Goal: Task Accomplishment & Management: Use online tool/utility

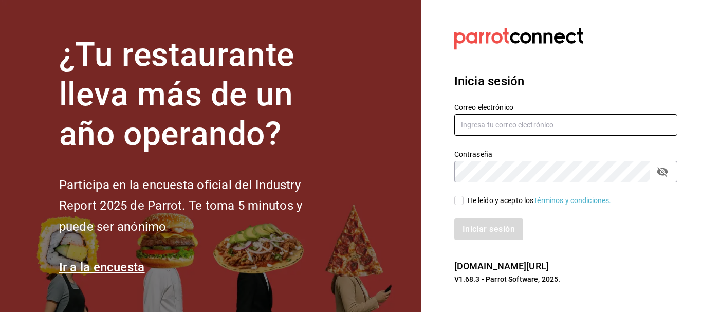
type input "[EMAIL_ADDRESS][DOMAIN_NAME]"
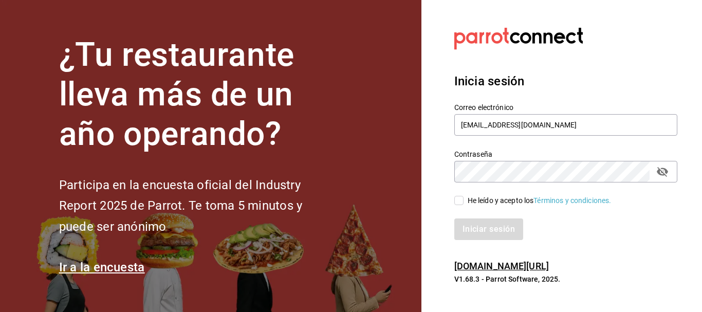
click at [458, 199] on input "He leído y acepto los Términos y condiciones." at bounding box center [458, 200] width 9 height 9
checkbox input "true"
click at [479, 232] on button "Iniciar sesión" at bounding box center [489, 229] width 70 height 22
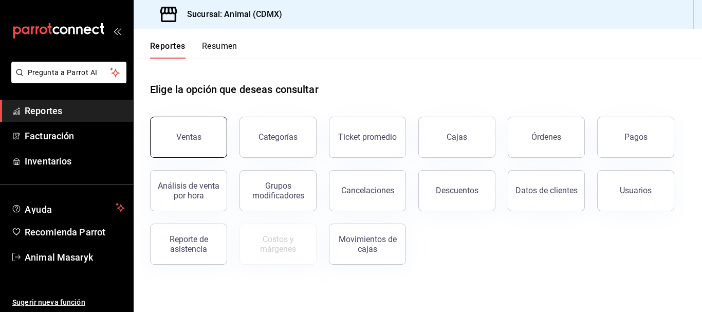
click at [192, 129] on button "Ventas" at bounding box center [188, 137] width 77 height 41
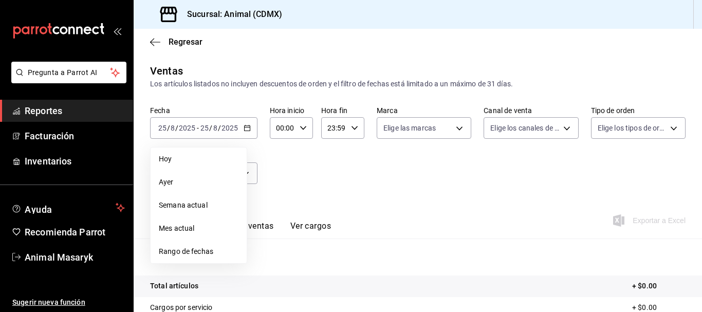
click at [196, 246] on span "Rango de fechas" at bounding box center [199, 251] width 80 height 11
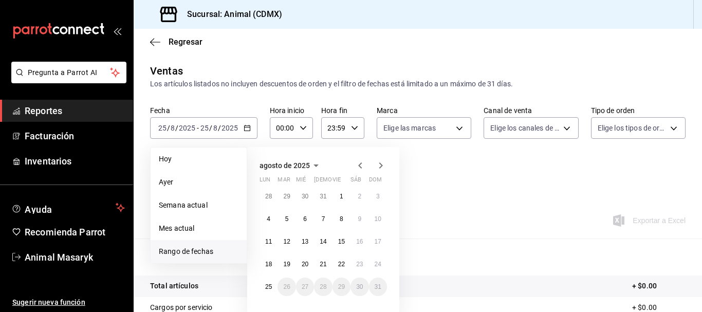
click at [422, 179] on div "agosto de 2025 lun mar mié jue vie sáb dom 28 29 30 31 1 2 3 4 5 6 7 8 9 10 11 …" at bounding box center [337, 223] width 180 height 169
click at [268, 266] on abbr "18" at bounding box center [268, 264] width 7 height 7
click at [268, 283] on abbr "25" at bounding box center [268, 286] width 7 height 7
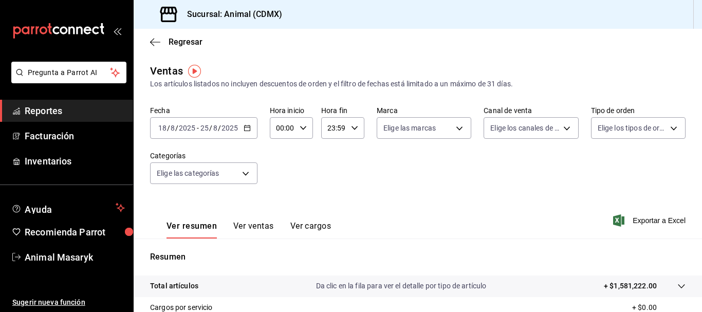
click at [305, 127] on icon "button" at bounding box center [303, 127] width 7 height 7
click at [283, 147] on span "05" at bounding box center [280, 148] width 5 height 8
type input "05:00"
click at [356, 128] on div at bounding box center [351, 156] width 702 height 312
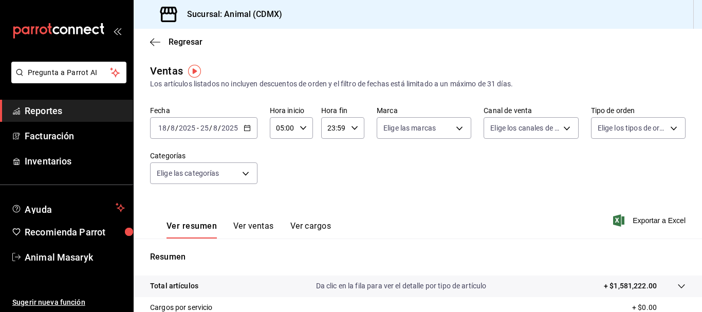
click at [356, 128] on icon "button" at bounding box center [354, 127] width 7 height 7
click at [354, 154] on span "00" at bounding box center [352, 154] width 5 height 8
click at [330, 164] on span "21" at bounding box center [330, 162] width 5 height 8
click at [330, 181] on span "05" at bounding box center [330, 183] width 5 height 8
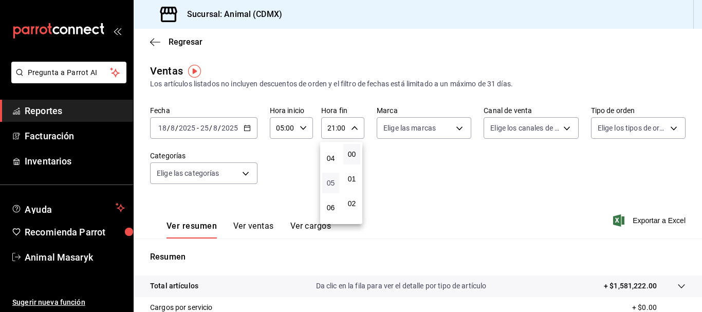
type input "05:00"
click at [460, 129] on div at bounding box center [351, 156] width 702 height 312
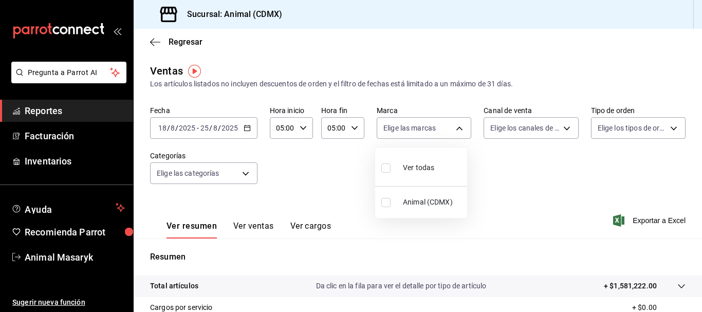
click at [460, 129] on body "Pregunta a Parrot AI Reportes Facturación Inventarios Ayuda Recomienda Parrot A…" at bounding box center [351, 156] width 702 height 312
click at [387, 168] on input "checkbox" at bounding box center [385, 167] width 9 height 9
checkbox input "true"
type input "cb0f6aec-1481-4e37-861c-bab9b3a65b14"
checkbox input "true"
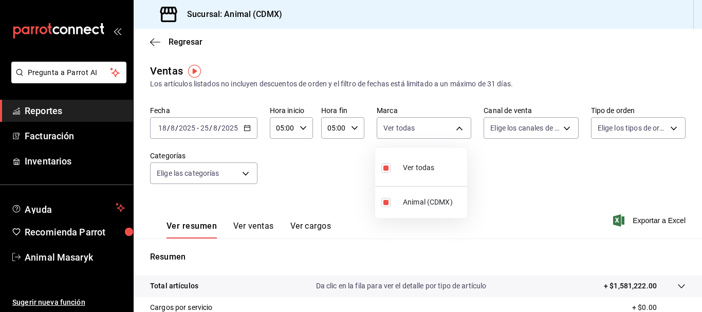
click at [561, 130] on div at bounding box center [351, 156] width 702 height 312
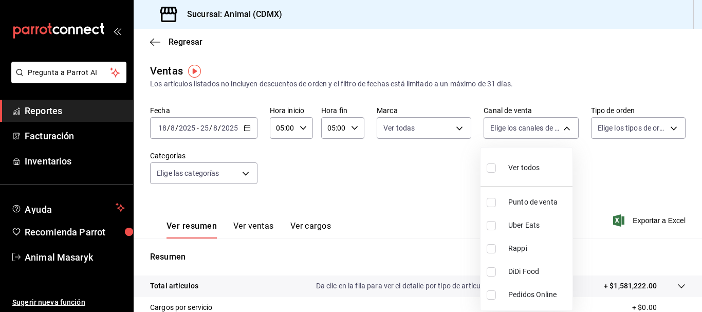
click at [561, 130] on body "Pregunta a Parrot AI Reportes Facturación Inventarios Ayuda Recomienda Parrot A…" at bounding box center [351, 156] width 702 height 312
click at [487, 172] on input "checkbox" at bounding box center [491, 167] width 9 height 9
checkbox input "true"
type input "PARROT,UBER_EATS,RAPPI,DIDI_FOOD,ONLINE"
checkbox input "true"
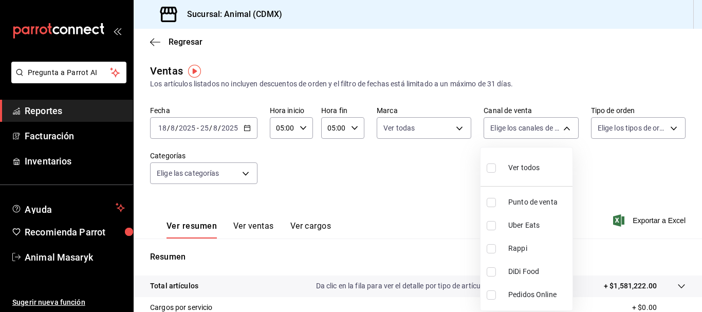
checkbox input "true"
click at [669, 127] on div at bounding box center [351, 156] width 702 height 312
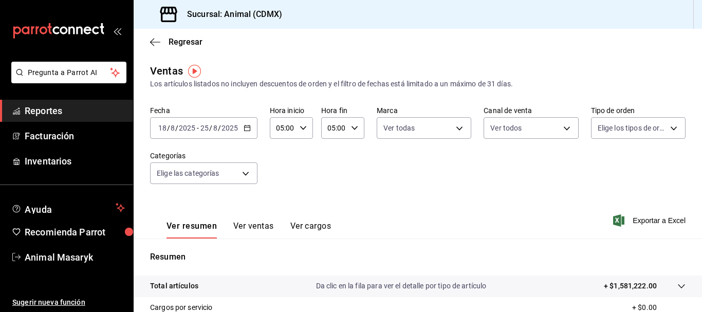
click at [669, 127] on body "Pregunta a Parrot AI Reportes Facturación Inventarios Ayuda Recomienda Parrot A…" at bounding box center [351, 156] width 702 height 312
click at [607, 163] on div "Ver todos" at bounding box center [618, 167] width 53 height 22
type input "ad44a823-99d3-4372-a913-4cf57f2a9ac0,b8ee5ff1-85c8-4a81-aa51-555e6c8ba0c6,EXTER…"
checkbox input "true"
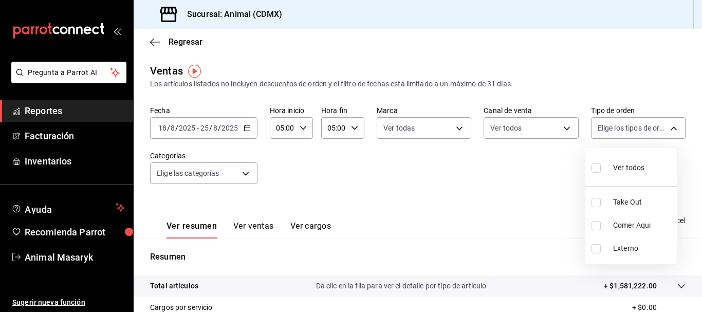
checkbox input "true"
click at [247, 178] on div at bounding box center [351, 156] width 702 height 312
click at [247, 178] on body "Pregunta a Parrot AI Reportes Facturación Inventarios Ayuda Recomienda Parrot A…" at bounding box center [351, 156] width 702 height 312
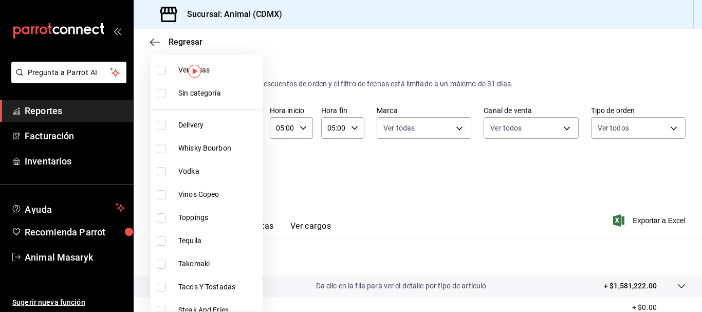
click at [170, 67] on label at bounding box center [163, 70] width 13 height 9
click at [166, 67] on input "checkbox" at bounding box center [161, 70] width 9 height 9
checkbox input "false"
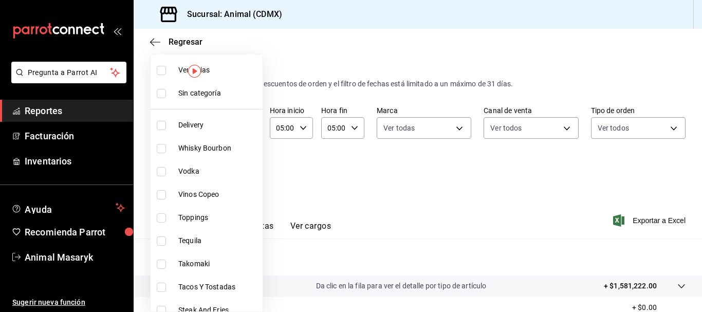
checkbox input "false"
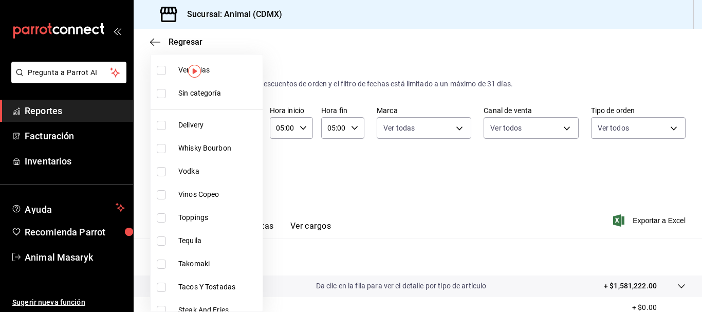
checkbox input "false"
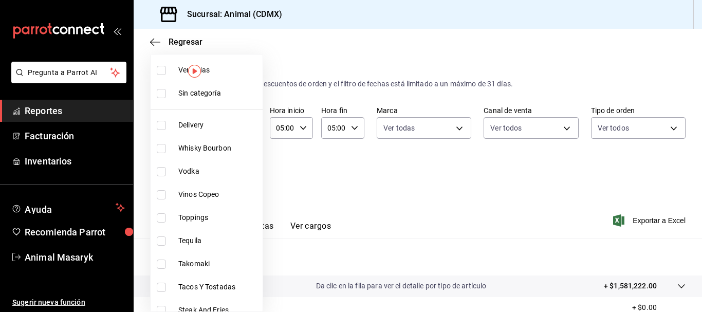
checkbox input "false"
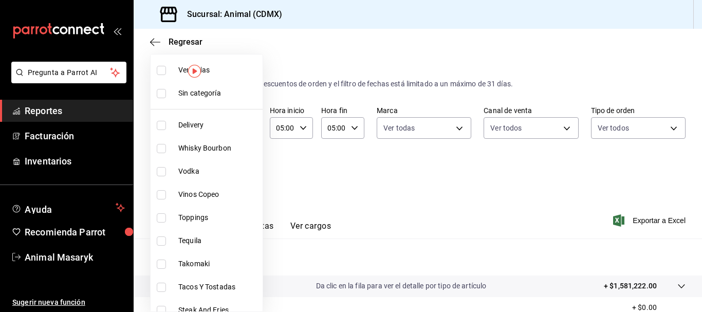
checkbox input "false"
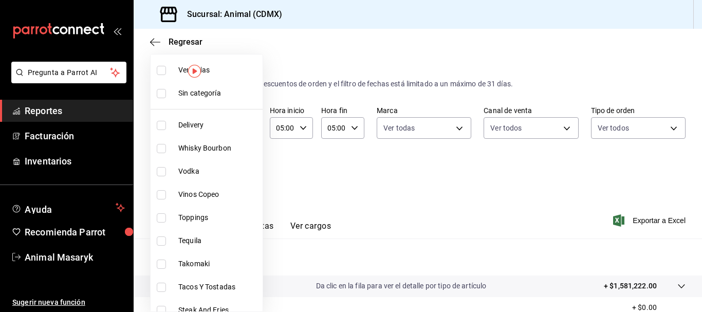
checkbox input "false"
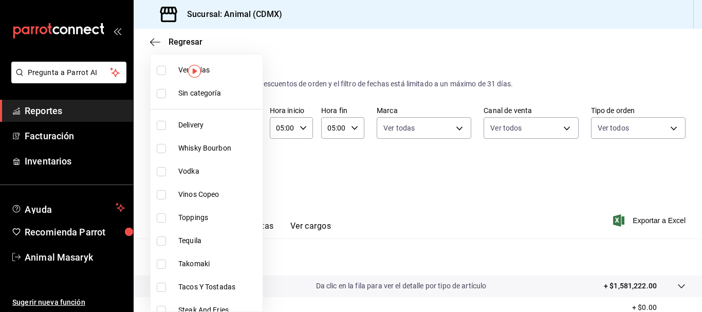
checkbox input "false"
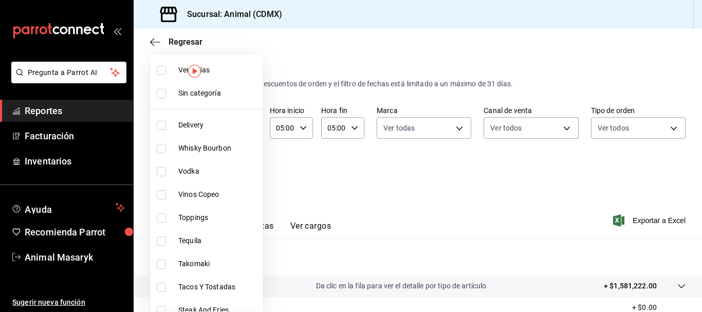
checkbox input "false"
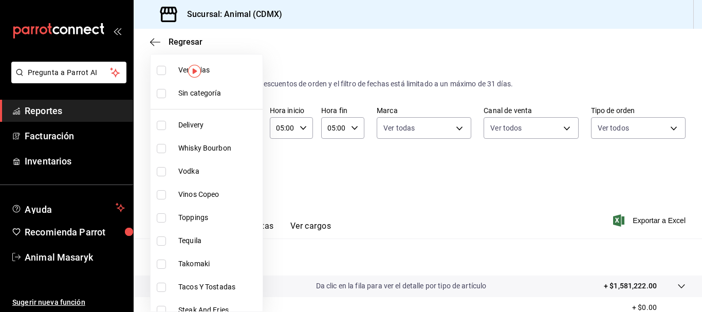
checkbox input "false"
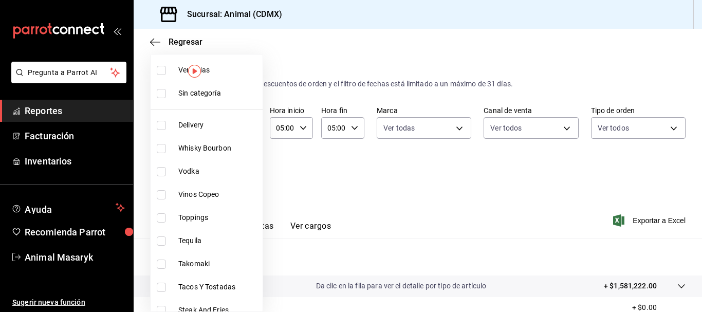
checkbox input "false"
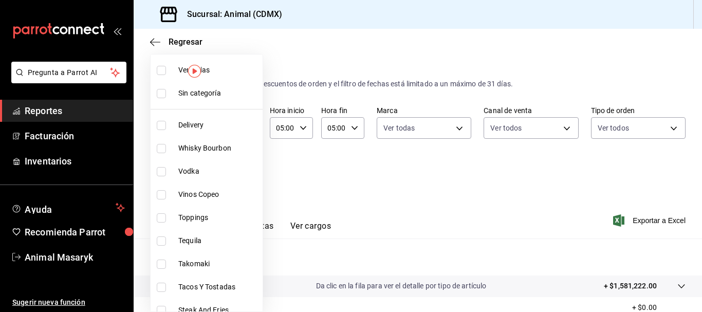
checkbox input "false"
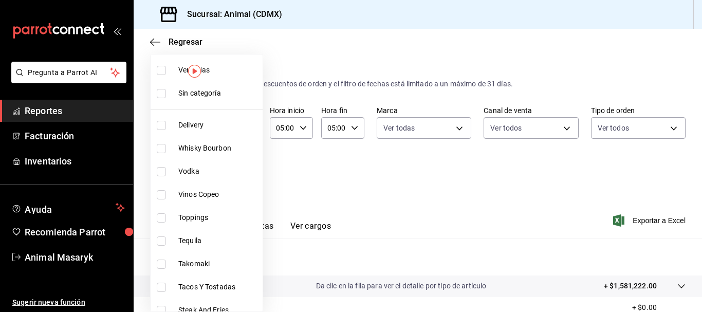
checkbox input "false"
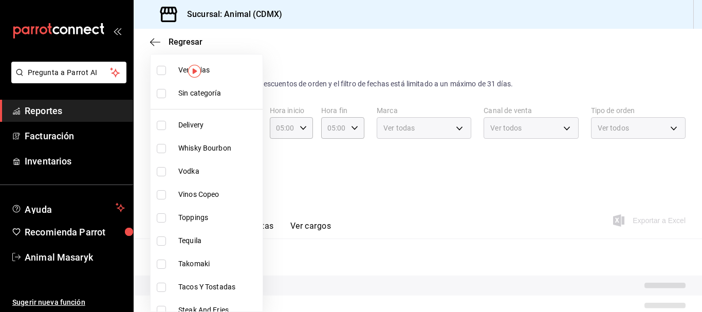
click at [159, 69] on input "checkbox" at bounding box center [161, 70] width 9 height 9
checkbox input "false"
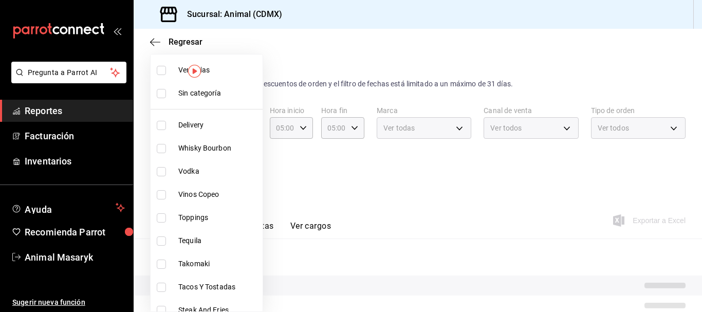
checkbox input "false"
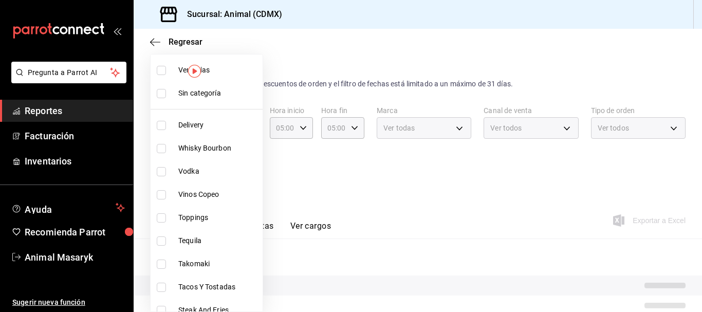
checkbox input "false"
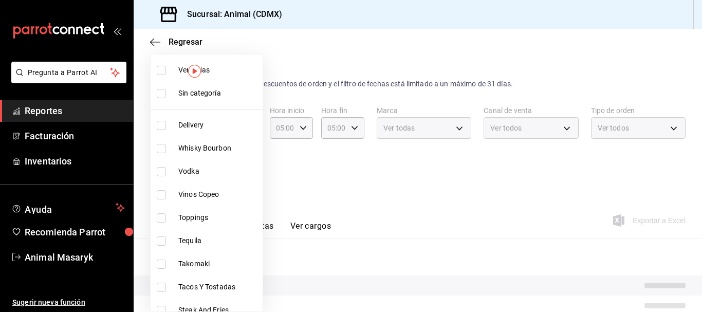
checkbox input "false"
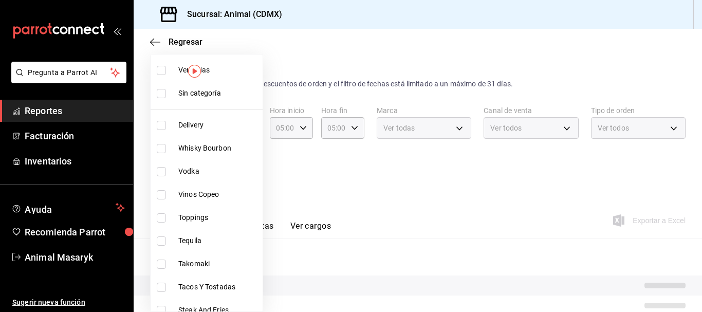
checkbox input "false"
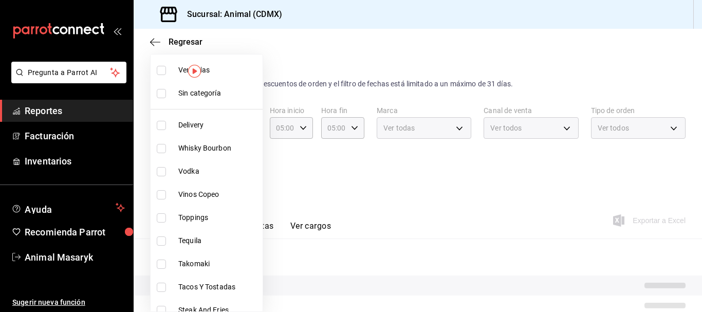
checkbox input "false"
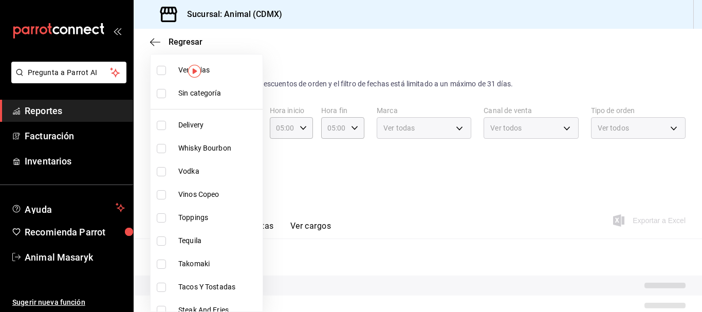
checkbox input "false"
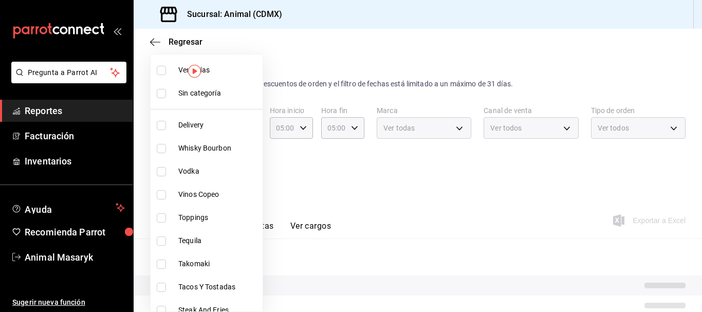
checkbox input "false"
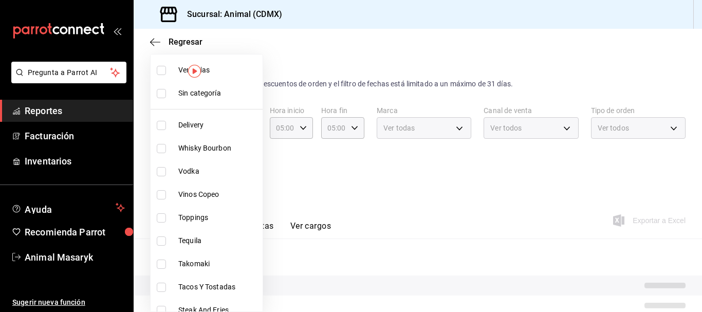
checkbox input "false"
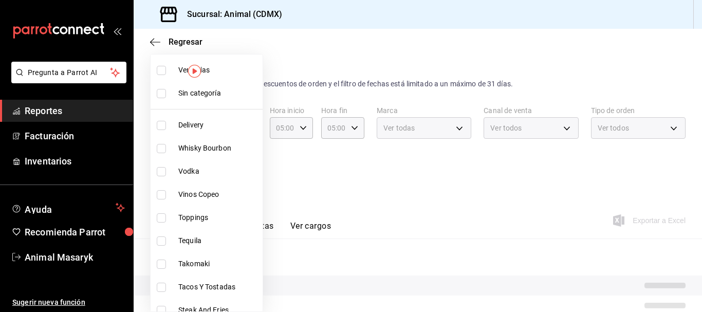
checkbox input "false"
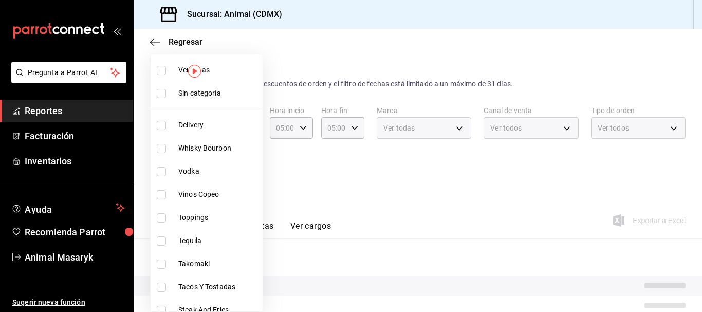
checkbox input "false"
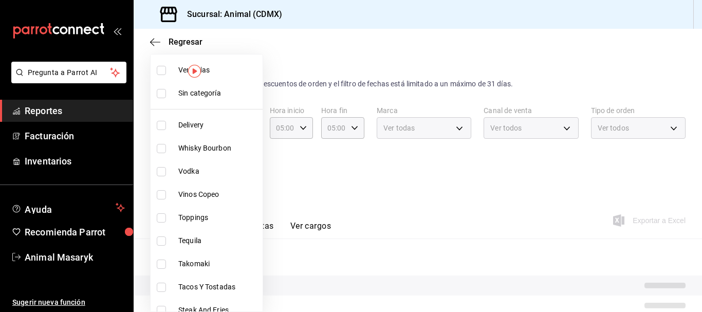
checkbox input "false"
click at [163, 71] on input "checkbox" at bounding box center [161, 70] width 9 height 9
checkbox input "true"
type input "281688af-6220-48ae-86b9-ca5e6f63eb3e,2ffeebaa-176c-4024-95f8-553ffecca8da,37769…"
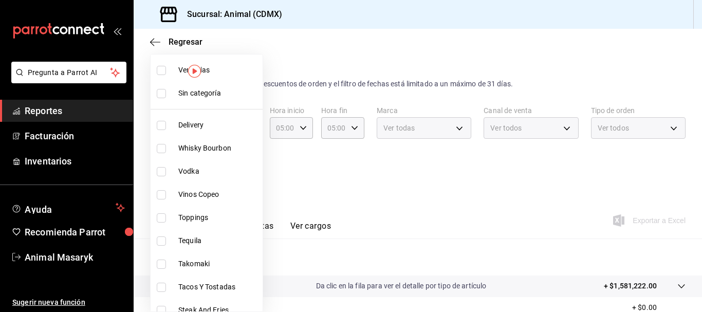
checkbox input "true"
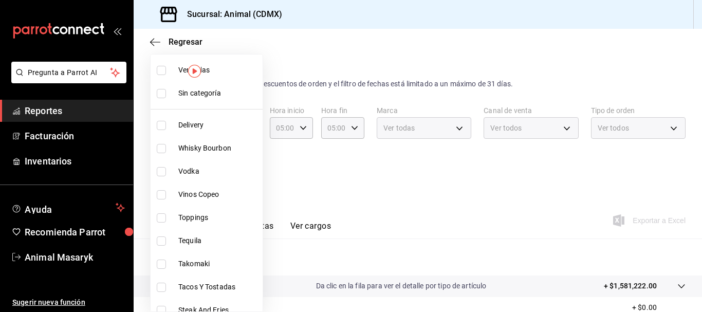
checkbox input "true"
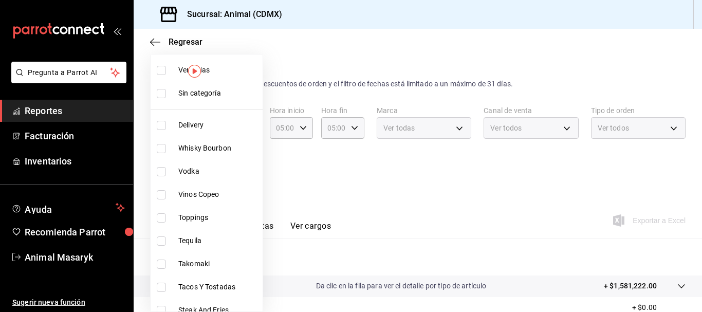
checkbox input "true"
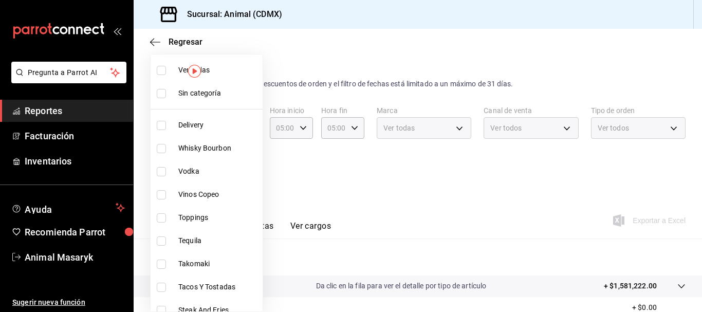
checkbox input "true"
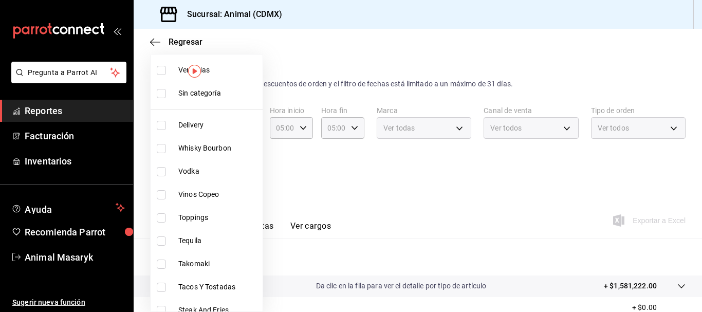
checkbox input "true"
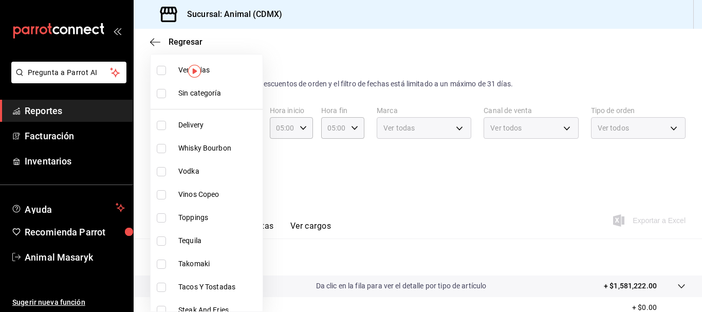
checkbox input "true"
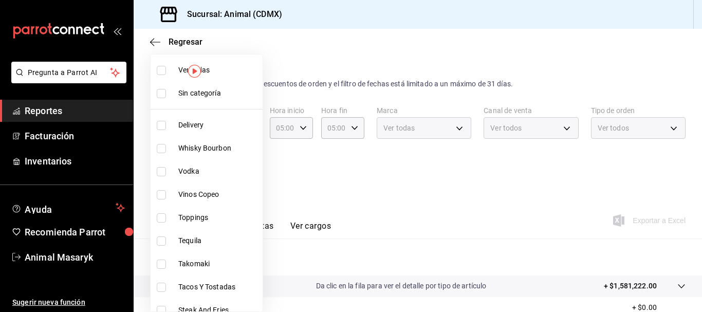
checkbox input "true"
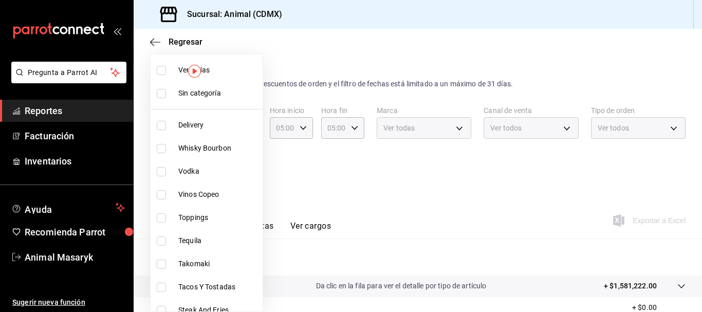
checkbox input "true"
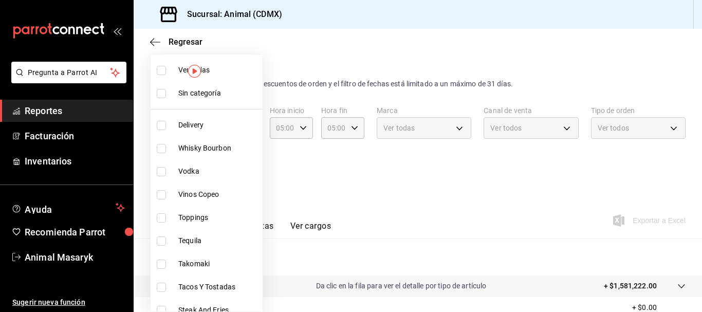
checkbox input "true"
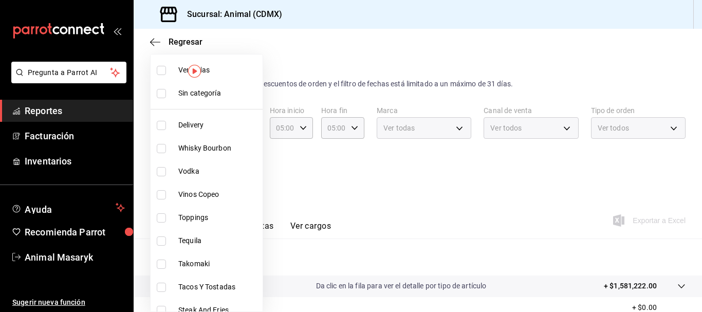
checkbox input "true"
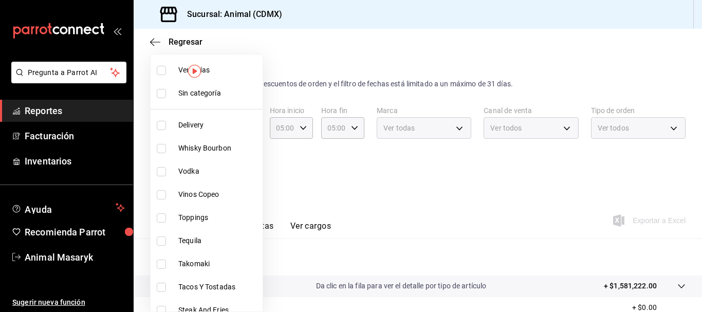
checkbox input "true"
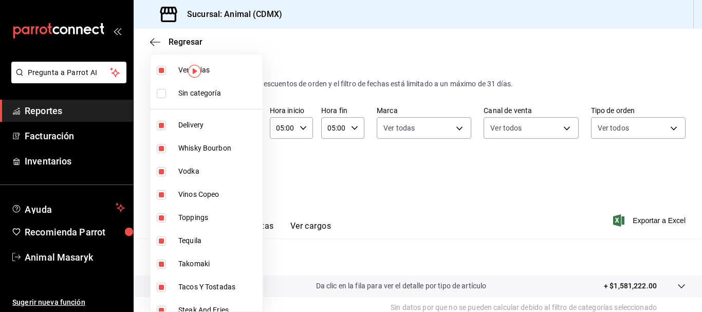
click at [340, 185] on div at bounding box center [351, 156] width 702 height 312
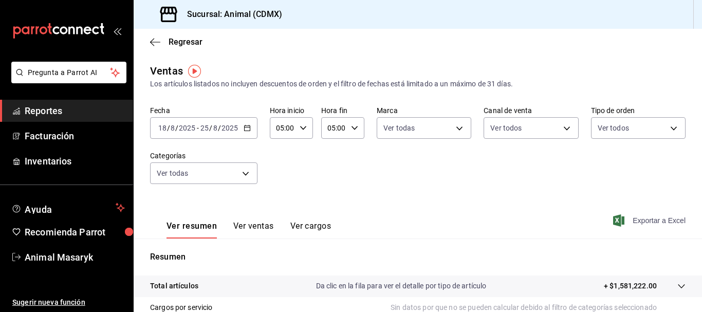
click at [625, 218] on span "Exportar a Excel" at bounding box center [650, 220] width 70 height 12
